Goal: Navigation & Orientation: Find specific page/section

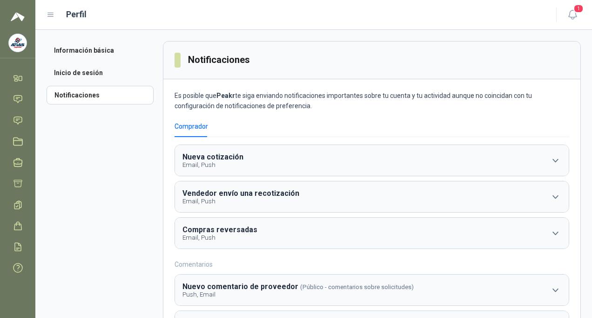
click at [22, 2] on img at bounding box center [18, 43] width 18 height 18
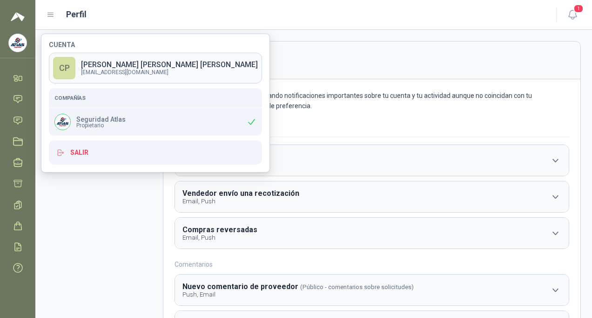
click at [98, 2] on p "[EMAIL_ADDRESS][DOMAIN_NAME]" at bounding box center [169, 72] width 177 height 6
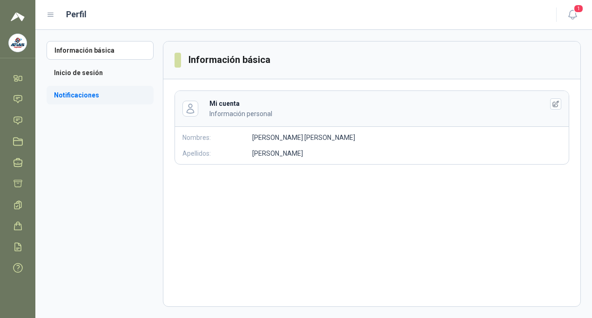
click at [77, 2] on li "Notificaciones" at bounding box center [100, 95] width 107 height 19
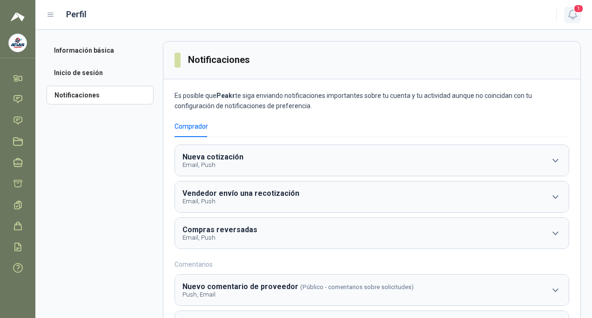
click at [233, 2] on icon "button" at bounding box center [573, 15] width 12 height 12
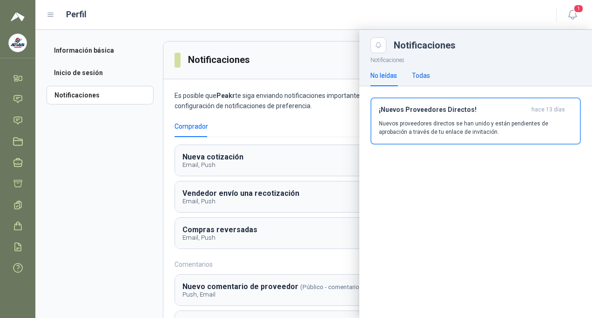
click at [233, 2] on div "Todas" at bounding box center [421, 75] width 18 height 10
click at [17, 2] on img at bounding box center [18, 43] width 18 height 18
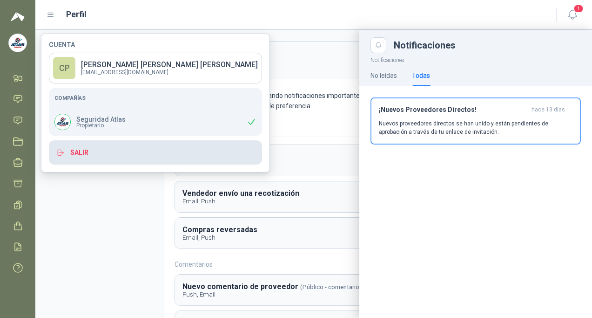
click at [81, 2] on button "Salir" at bounding box center [155, 152] width 213 height 24
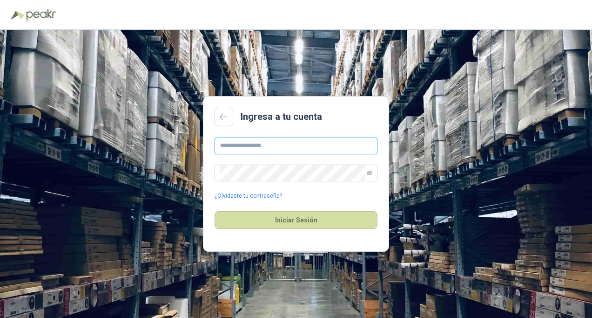
click at [233, 2] on input "text" at bounding box center [296, 145] width 163 height 17
type input "**********"
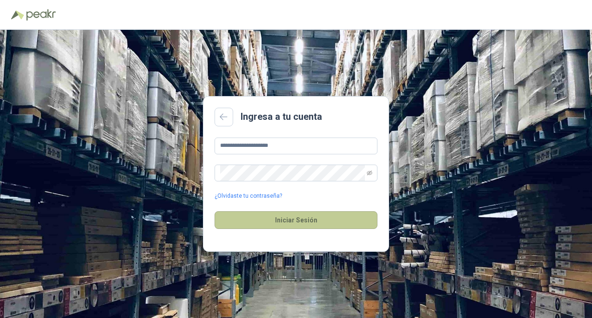
click at [233, 2] on button "Iniciar Sesión" at bounding box center [296, 220] width 163 height 18
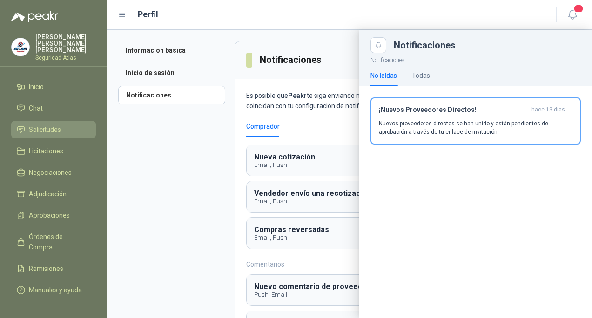
click at [49, 2] on span "Solicitudes" at bounding box center [45, 129] width 32 height 10
